Goal: Task Accomplishment & Management: Manage account settings

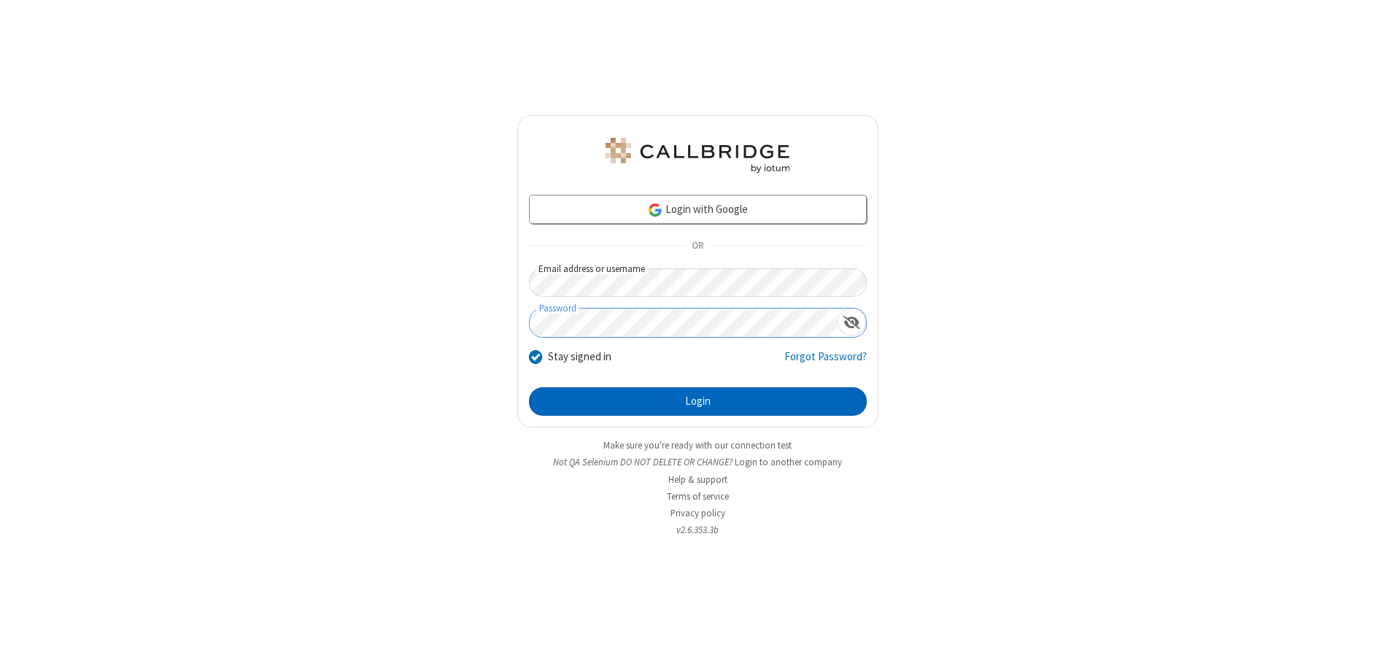
click at [698, 401] on button "Login" at bounding box center [698, 402] width 338 height 29
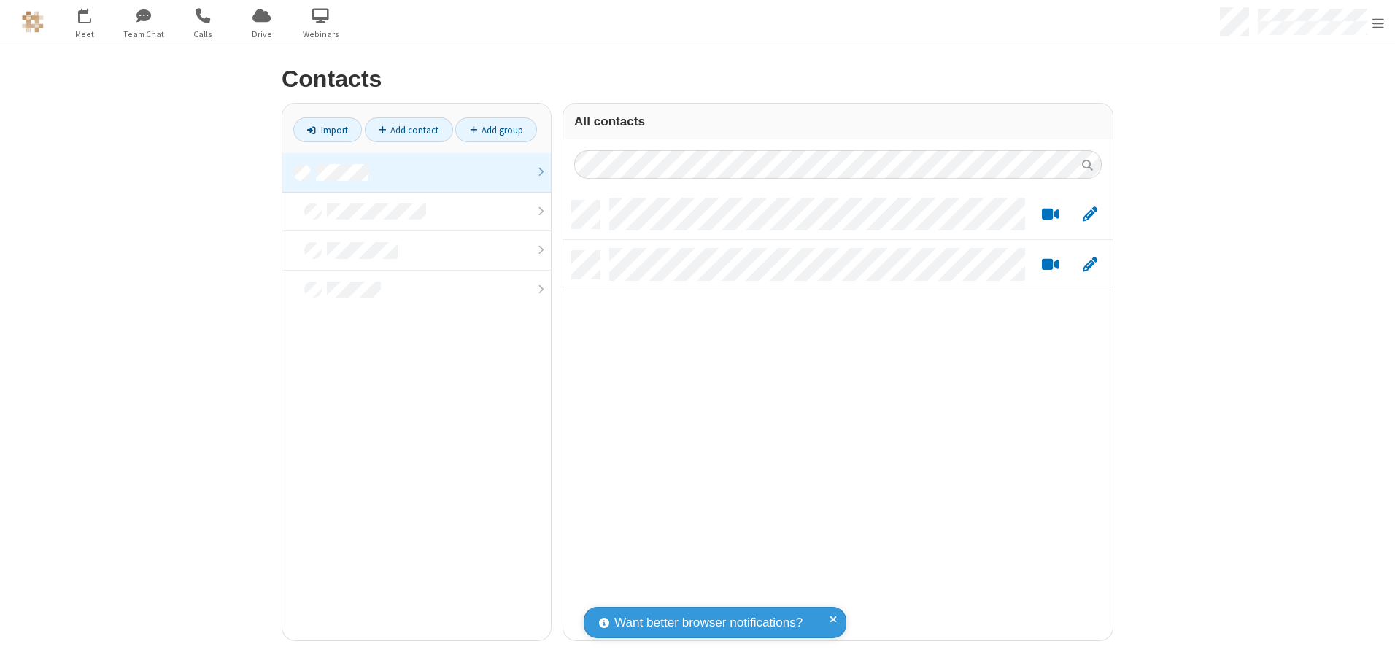
scroll to position [440, 539]
click at [417, 172] on link at bounding box center [416, 172] width 269 height 39
click at [409, 130] on link "Add contact" at bounding box center [409, 129] width 88 height 25
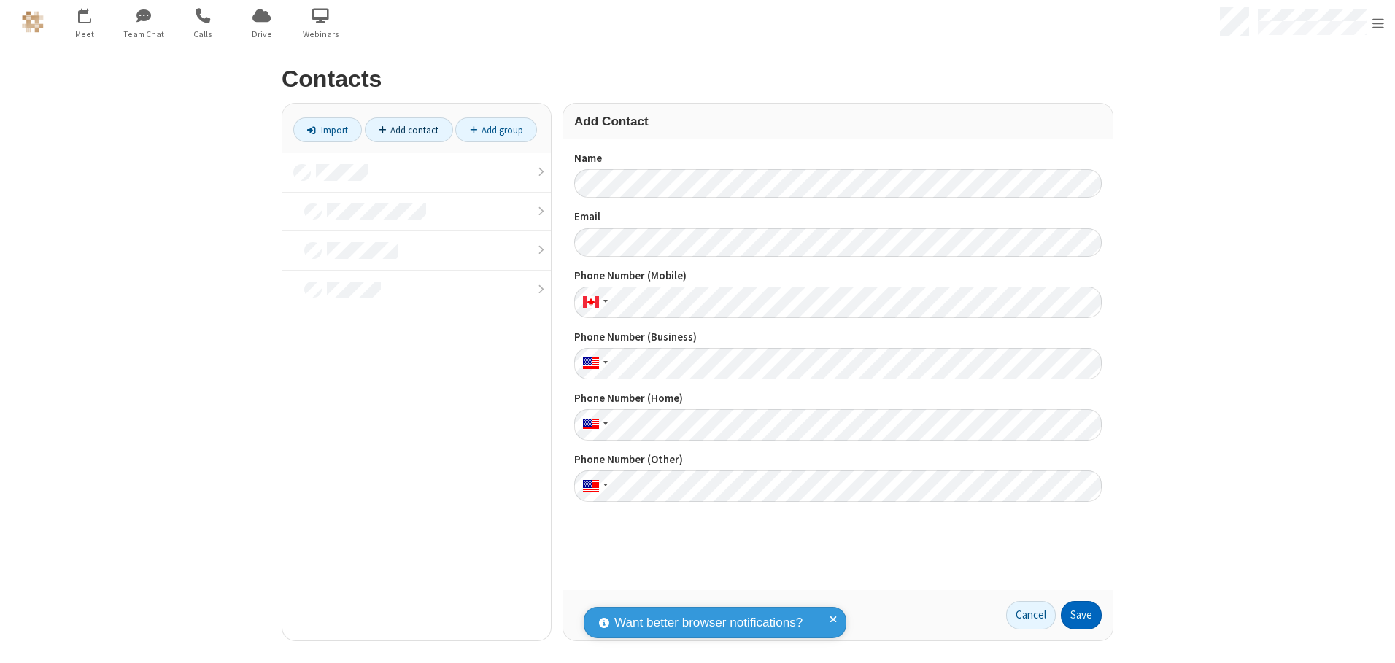
click at [1081, 615] on button "Save" at bounding box center [1081, 615] width 41 height 29
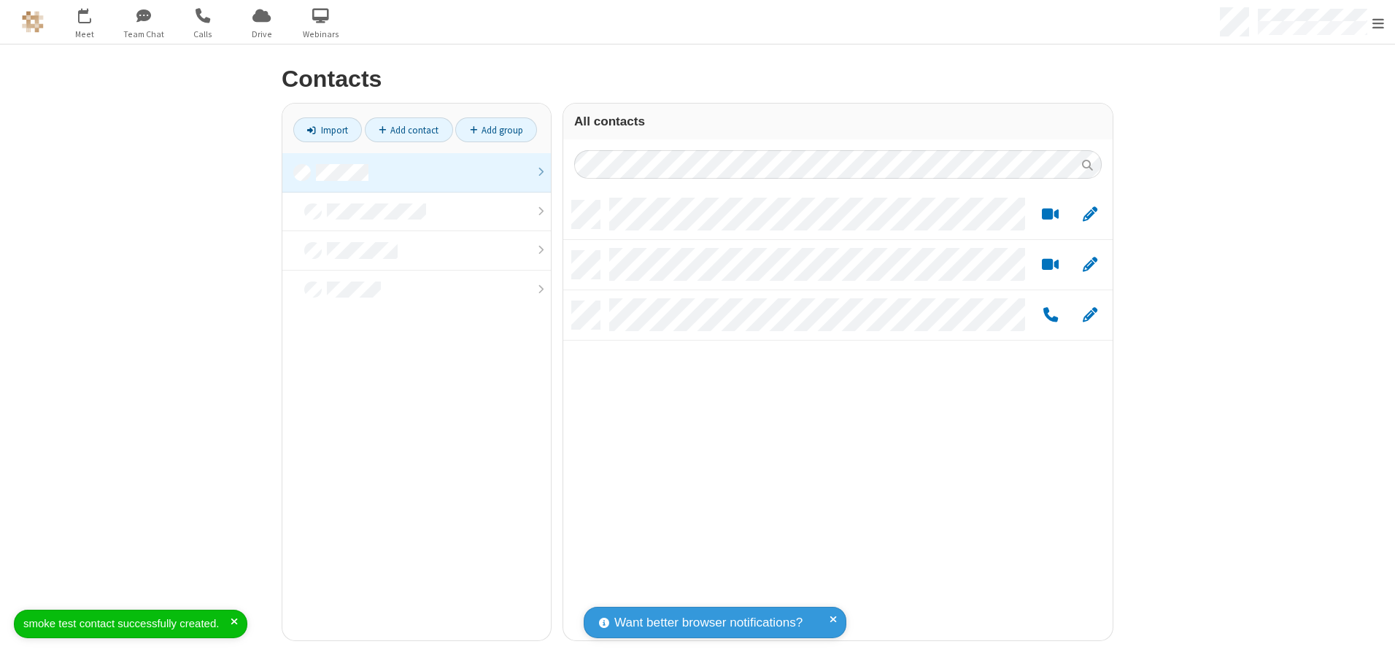
scroll to position [440, 539]
